Goal: Task Accomplishment & Management: Manage account settings

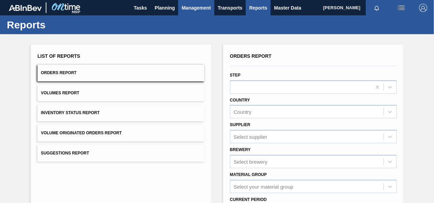
click at [196, 6] on span "Management" at bounding box center [196, 8] width 29 height 8
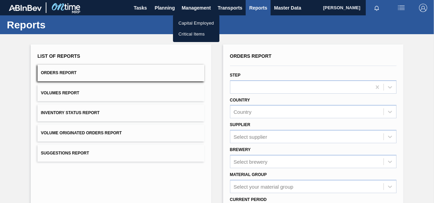
click at [167, 8] on div at bounding box center [217, 101] width 434 height 203
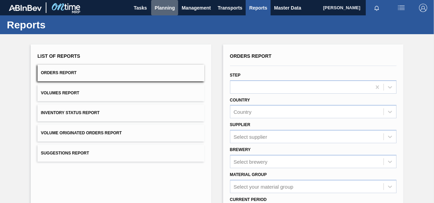
click at [167, 8] on span "Planning" at bounding box center [165, 8] width 20 height 8
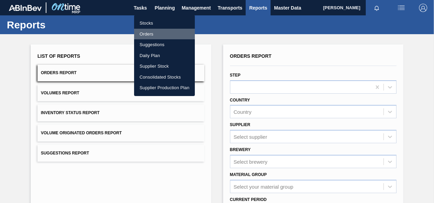
click at [148, 33] on li "Orders" at bounding box center [164, 34] width 61 height 11
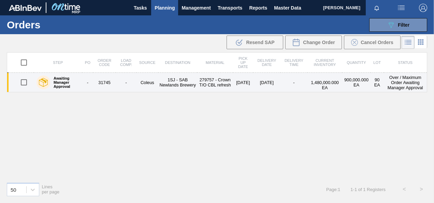
click at [138, 83] on td "Coleus" at bounding box center [147, 82] width 22 height 19
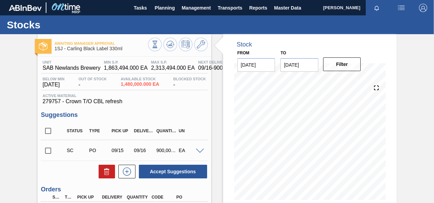
scroll to position [91, 0]
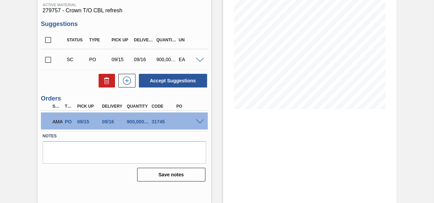
click at [200, 122] on span at bounding box center [200, 121] width 8 height 5
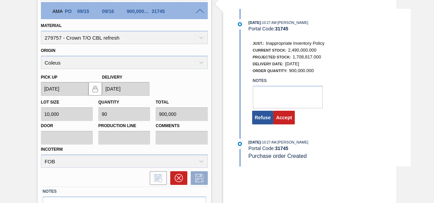
scroll to position [241, 0]
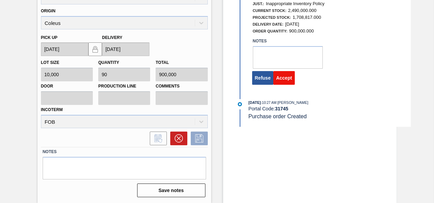
click at [288, 77] on button "Accept" at bounding box center [283, 78] width 21 height 14
